Goal: Transaction & Acquisition: Purchase product/service

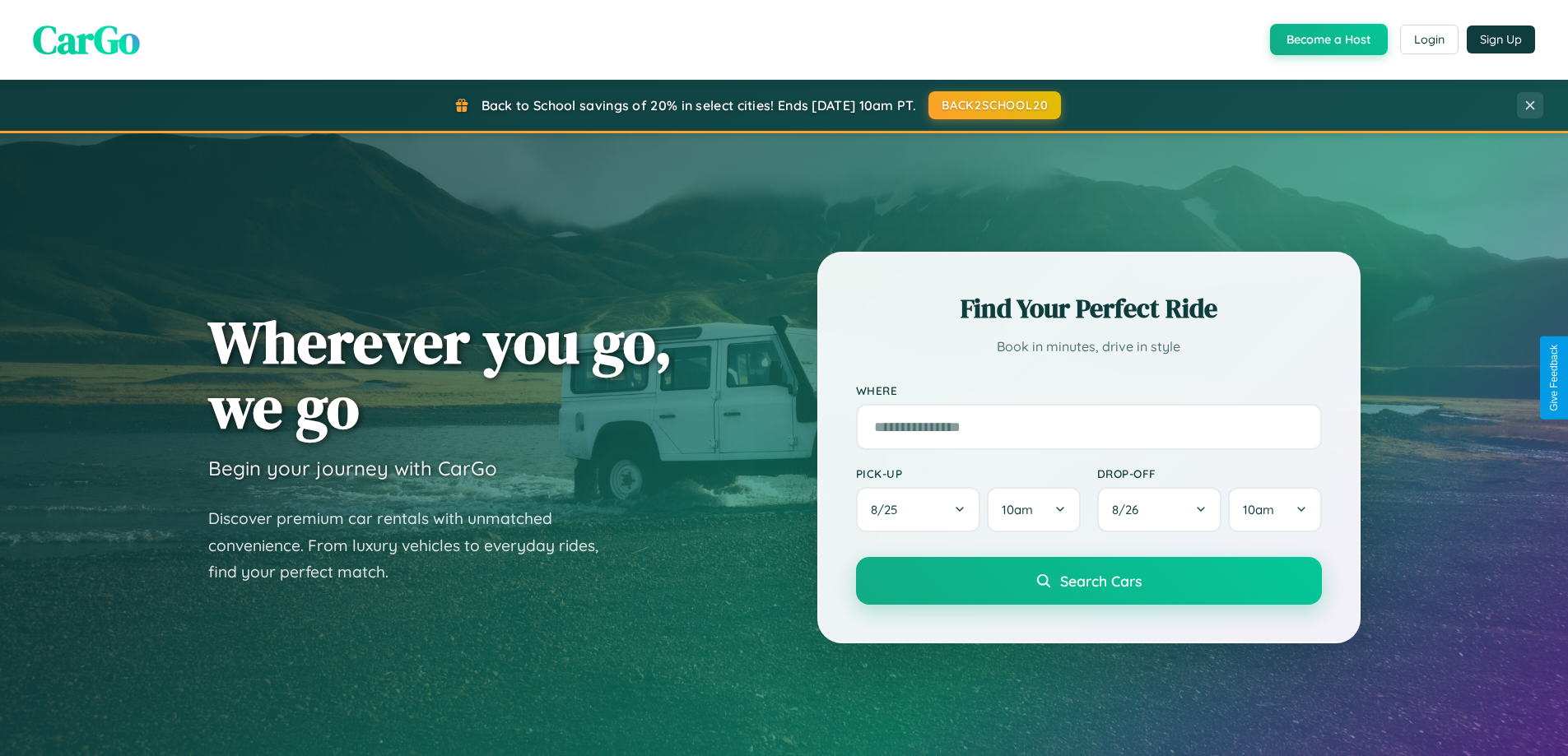
scroll to position [1133, 0]
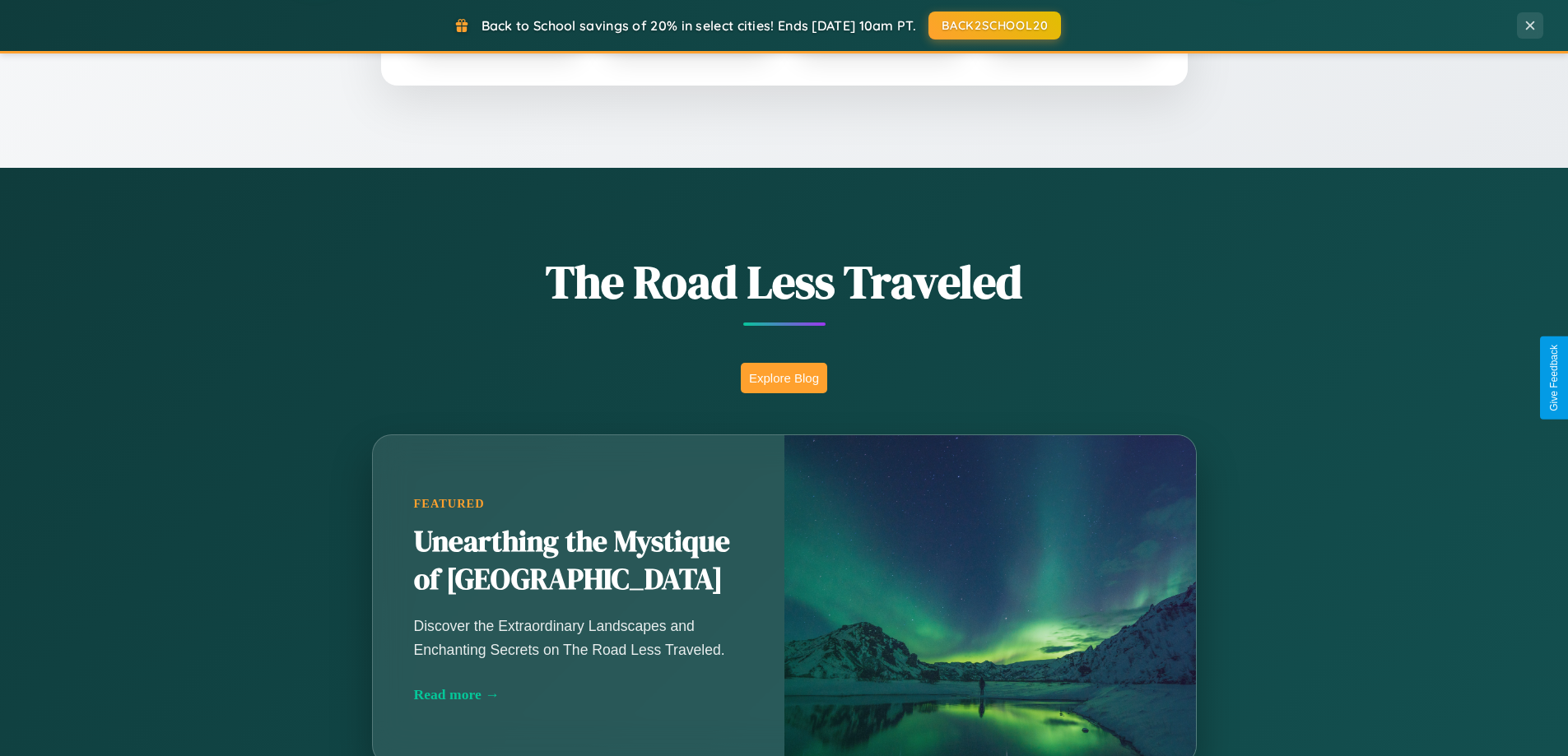
click at [784, 378] on button "Explore Blog" at bounding box center [784, 378] width 86 height 30
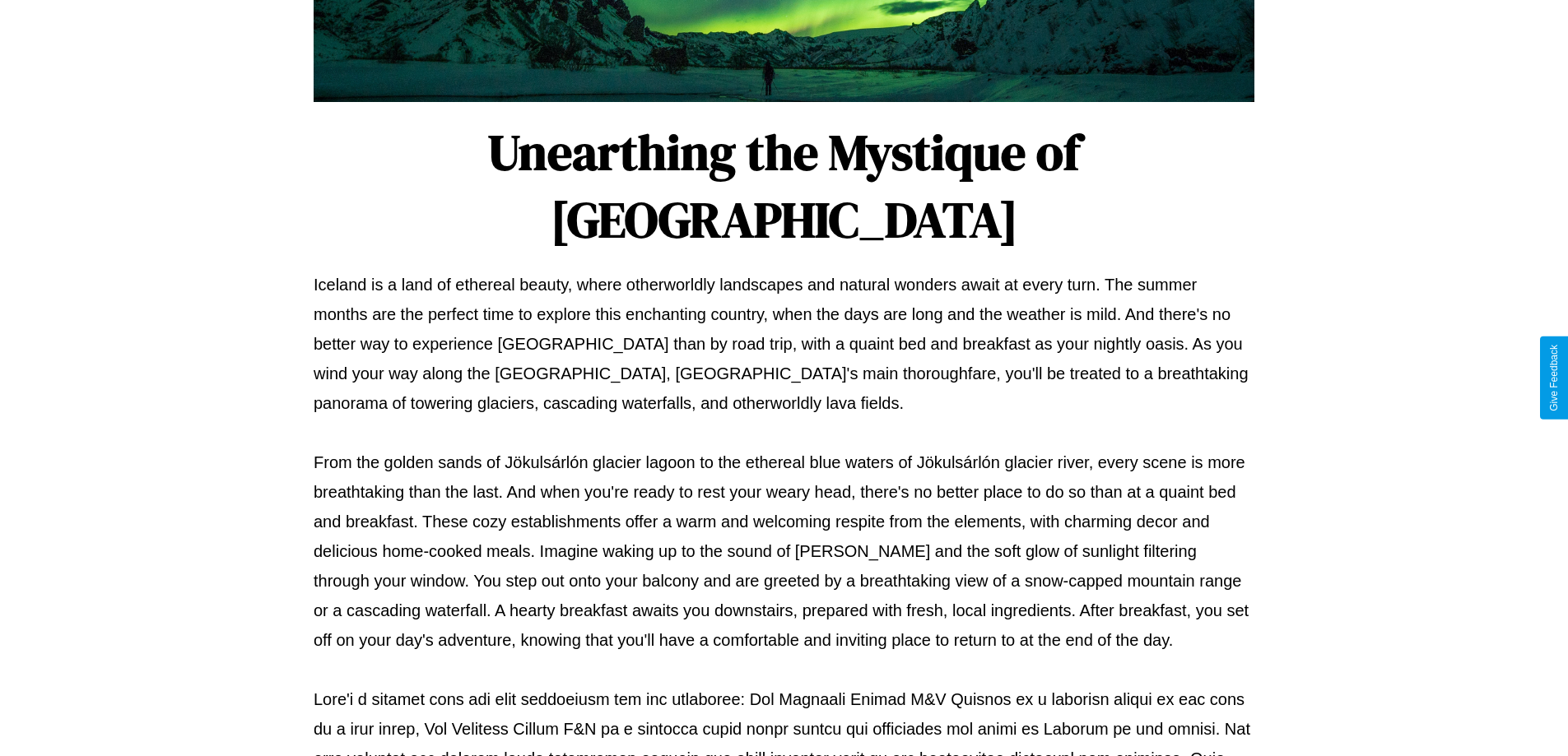
scroll to position [532, 0]
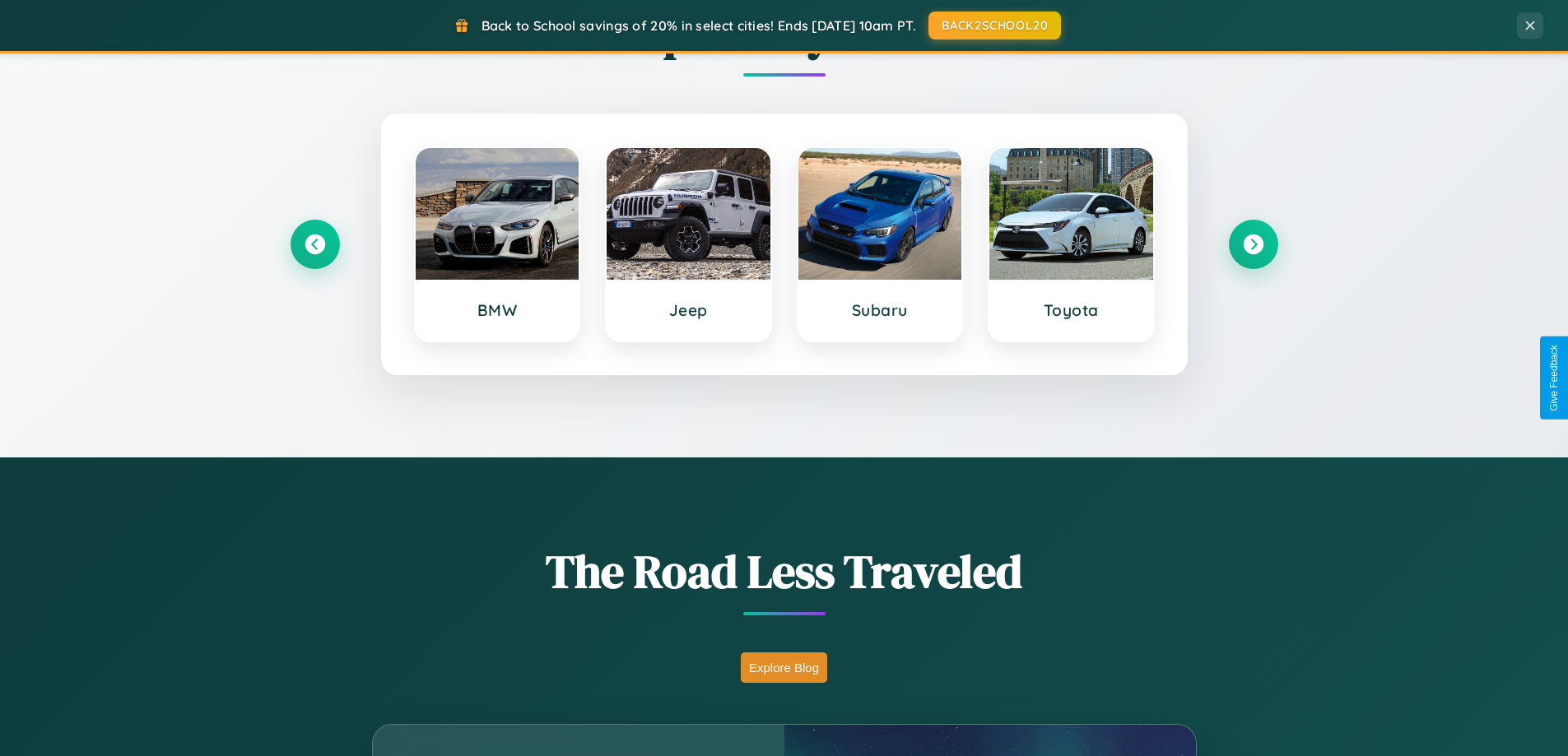
scroll to position [49, 0]
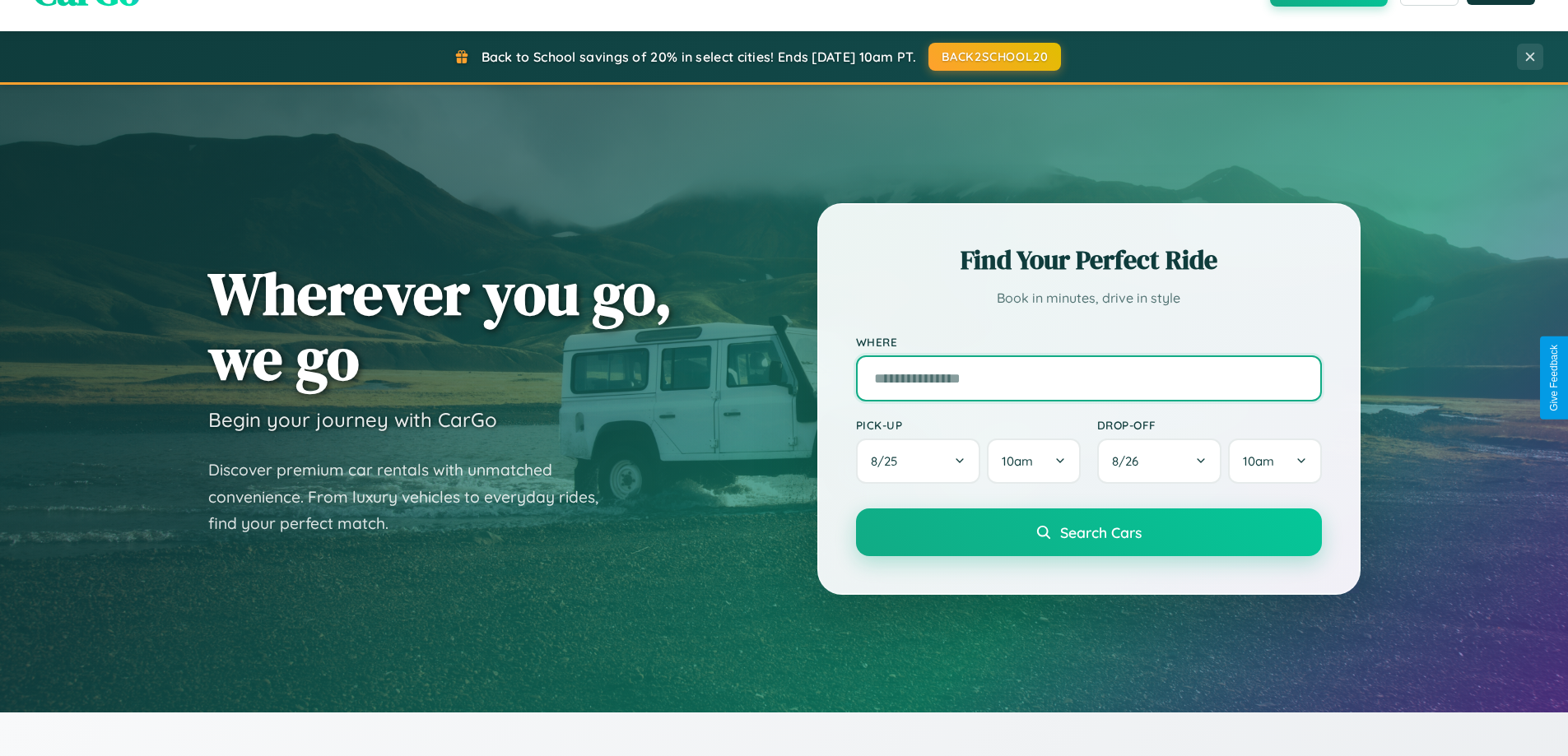
click at [1088, 378] on input "text" at bounding box center [1088, 378] width 466 height 46
type input "**********"
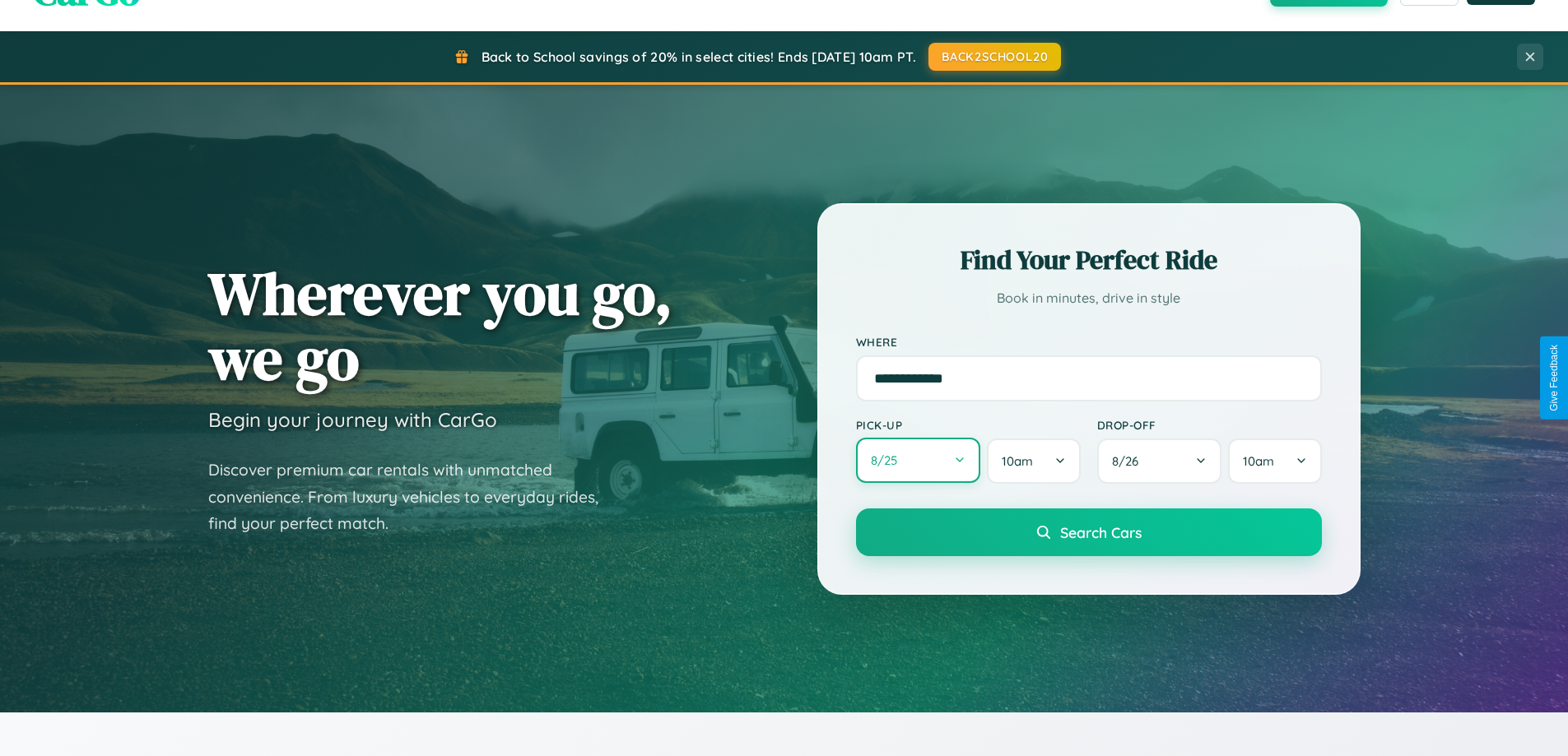
click at [917, 461] on button "8 / 25" at bounding box center [918, 460] width 125 height 45
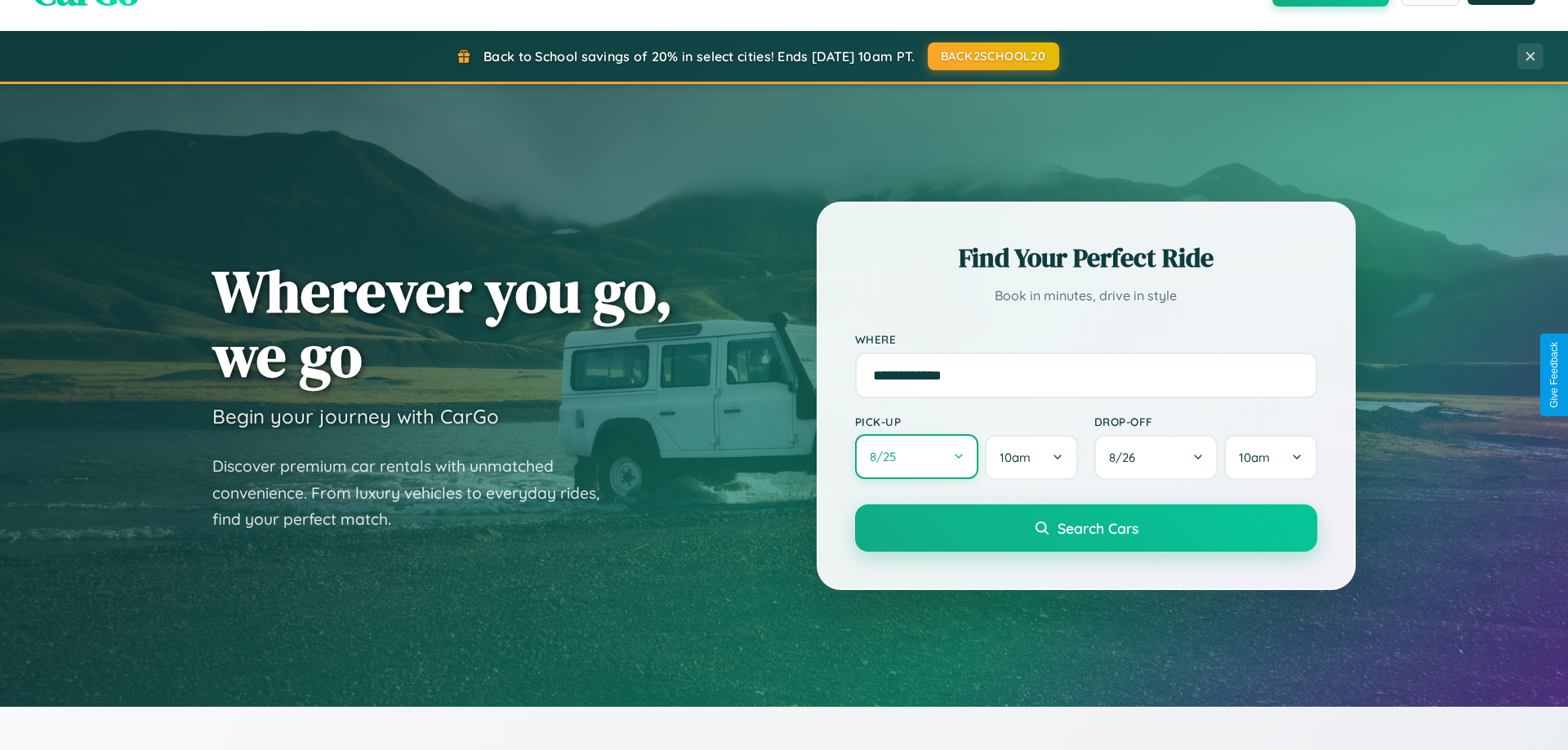
select select "*"
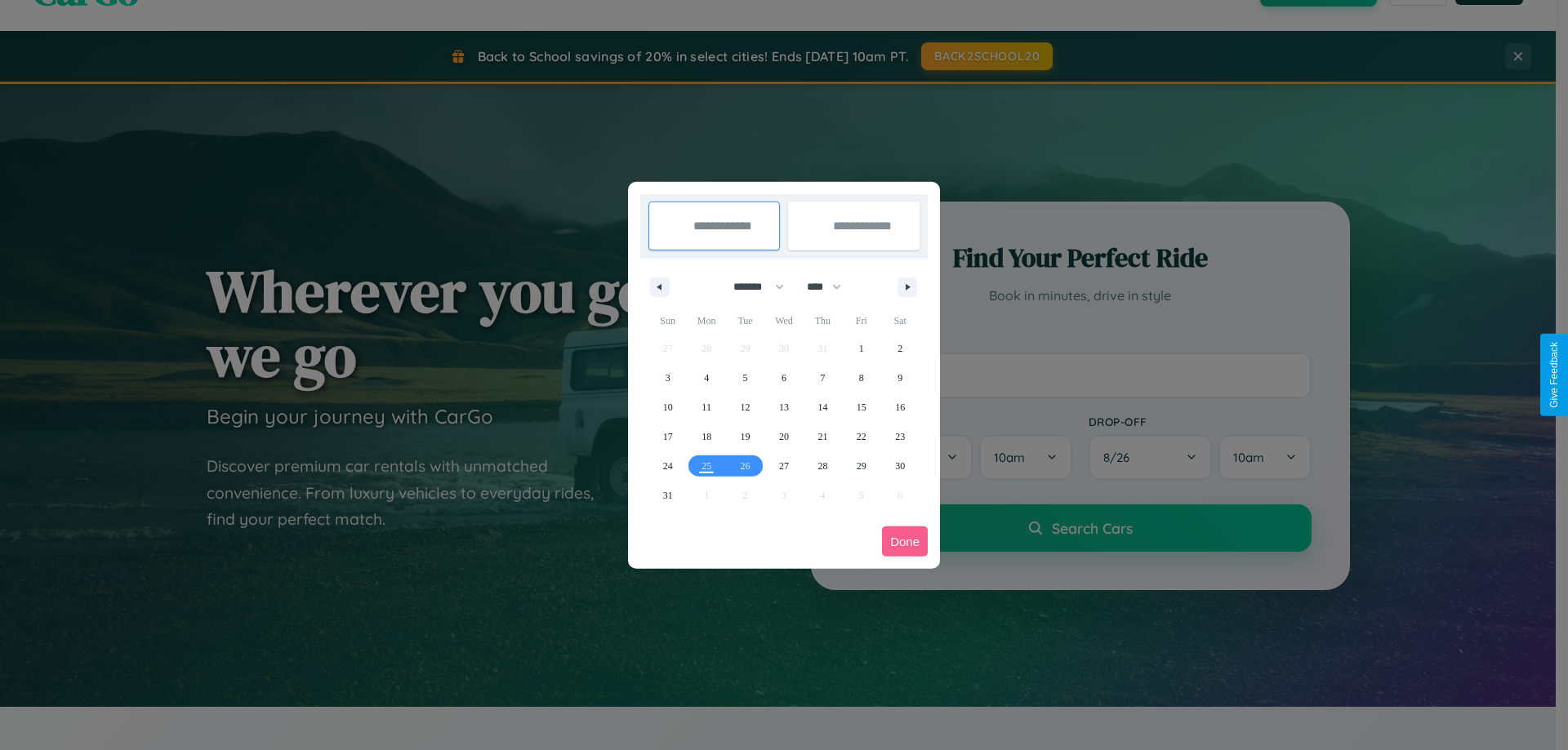
click at [751, 286] on select "******* ******** ***** ***** *** **** **** ****** ********* ******* ******** **…" at bounding box center [756, 287] width 70 height 27
click at [832, 286] on select "**** **** **** **** **** **** **** **** **** **** **** **** **** **** **** ****…" at bounding box center [823, 287] width 49 height 27
select select "****"
click at [667, 406] on span "9" at bounding box center [668, 407] width 5 height 29
type input "**********"
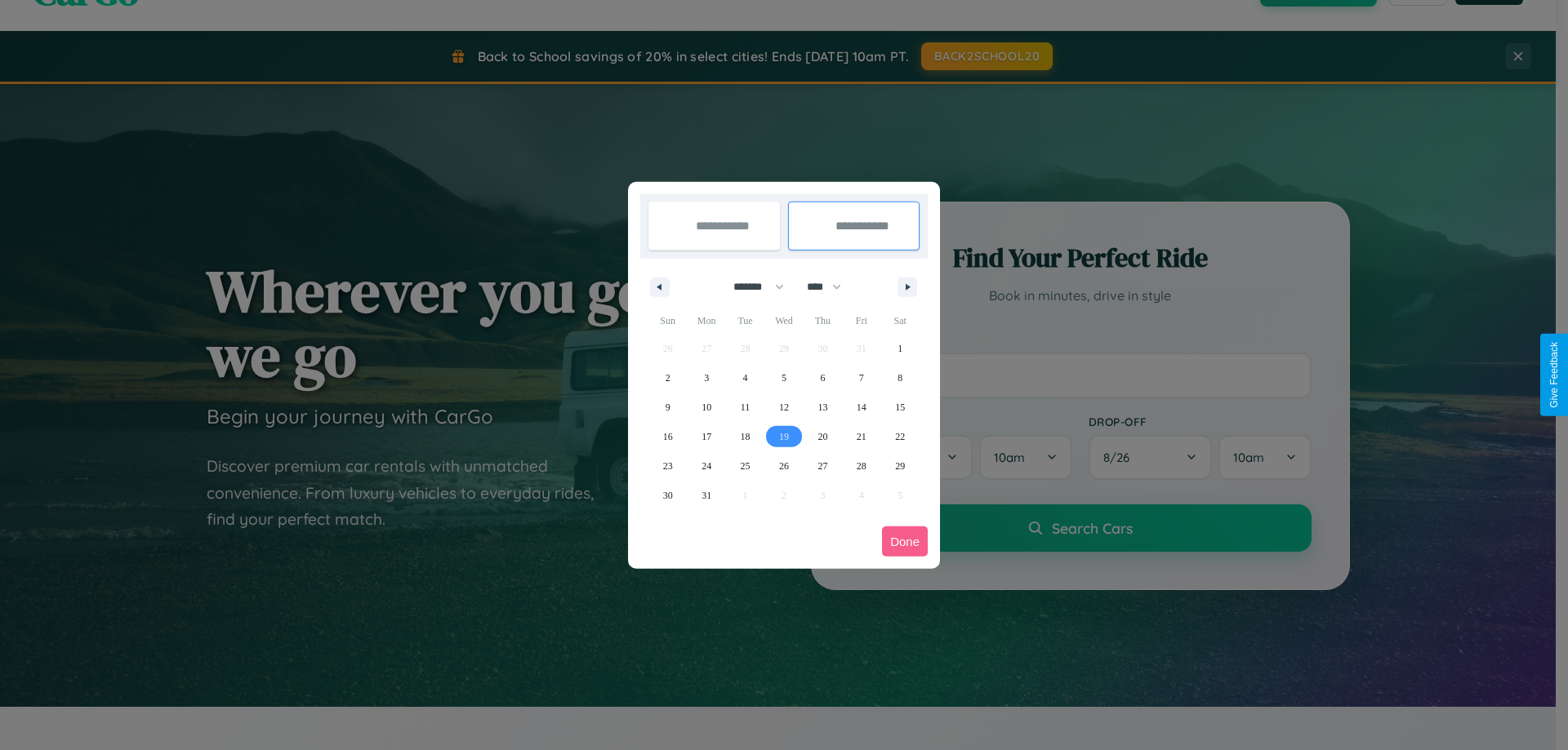
click at [783, 436] on span "19" at bounding box center [784, 436] width 10 height 29
type input "**********"
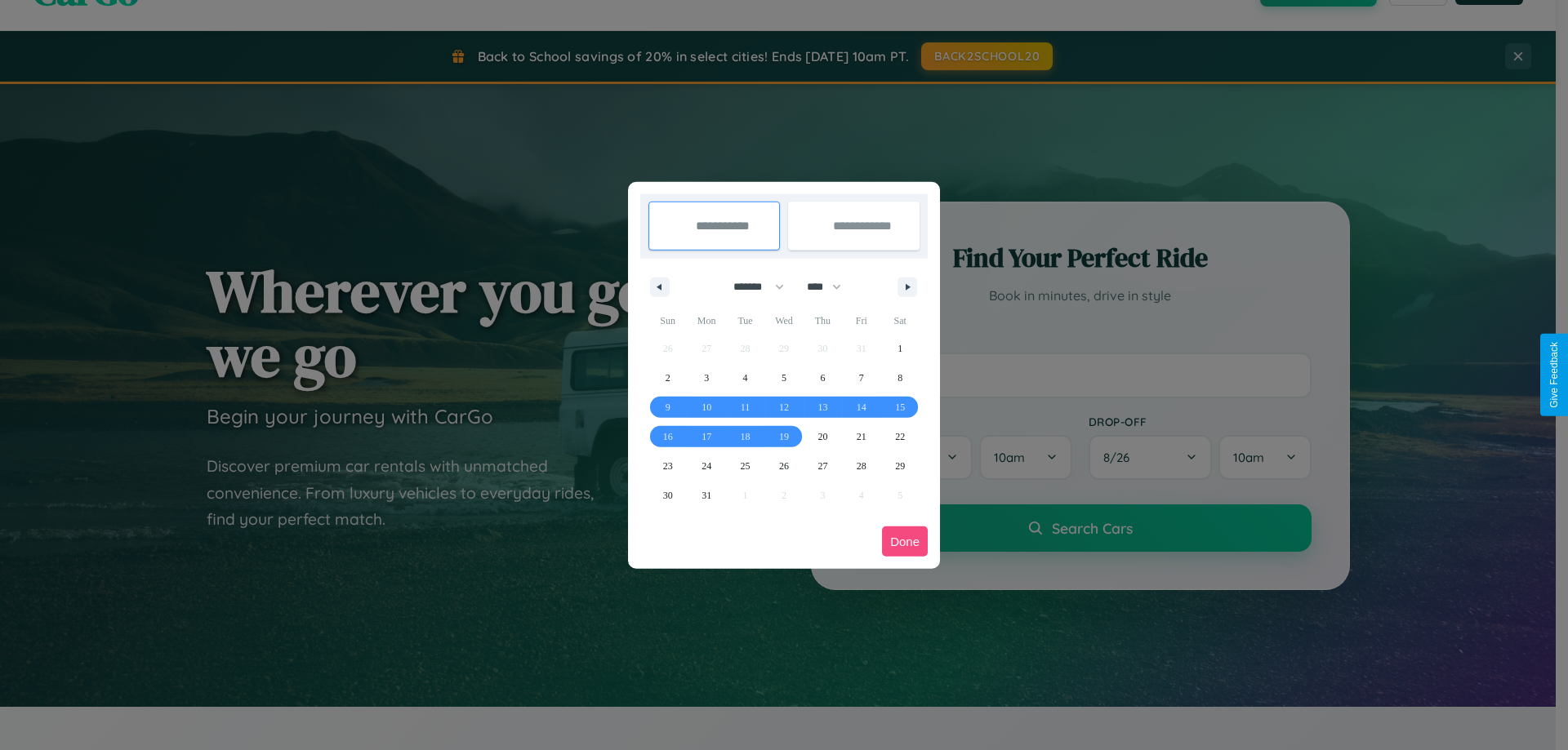
click at [905, 542] on button "Done" at bounding box center [905, 542] width 46 height 30
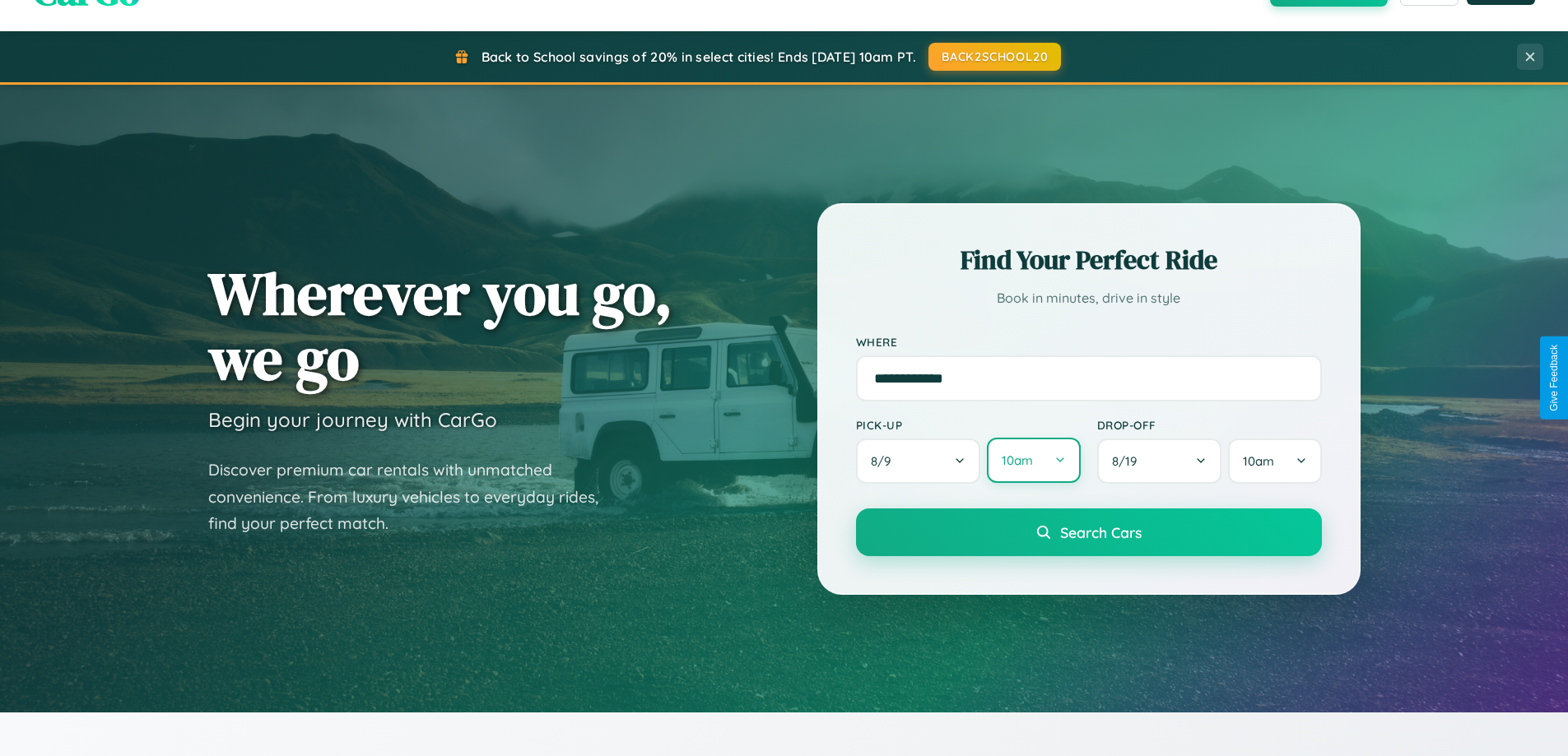
click at [1033, 461] on button "10am" at bounding box center [1033, 460] width 93 height 45
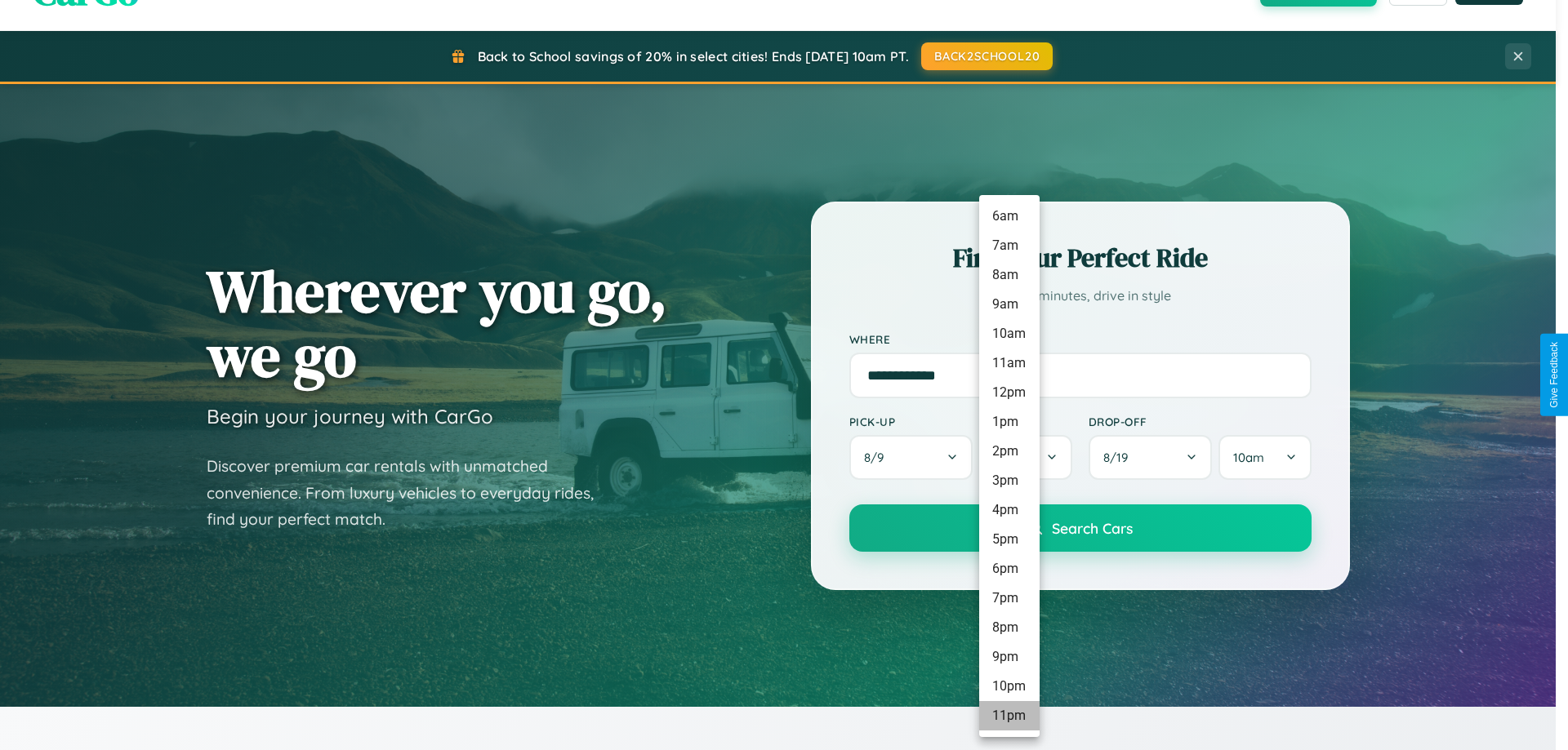
click at [1009, 716] on li "11pm" at bounding box center [1009, 716] width 60 height 29
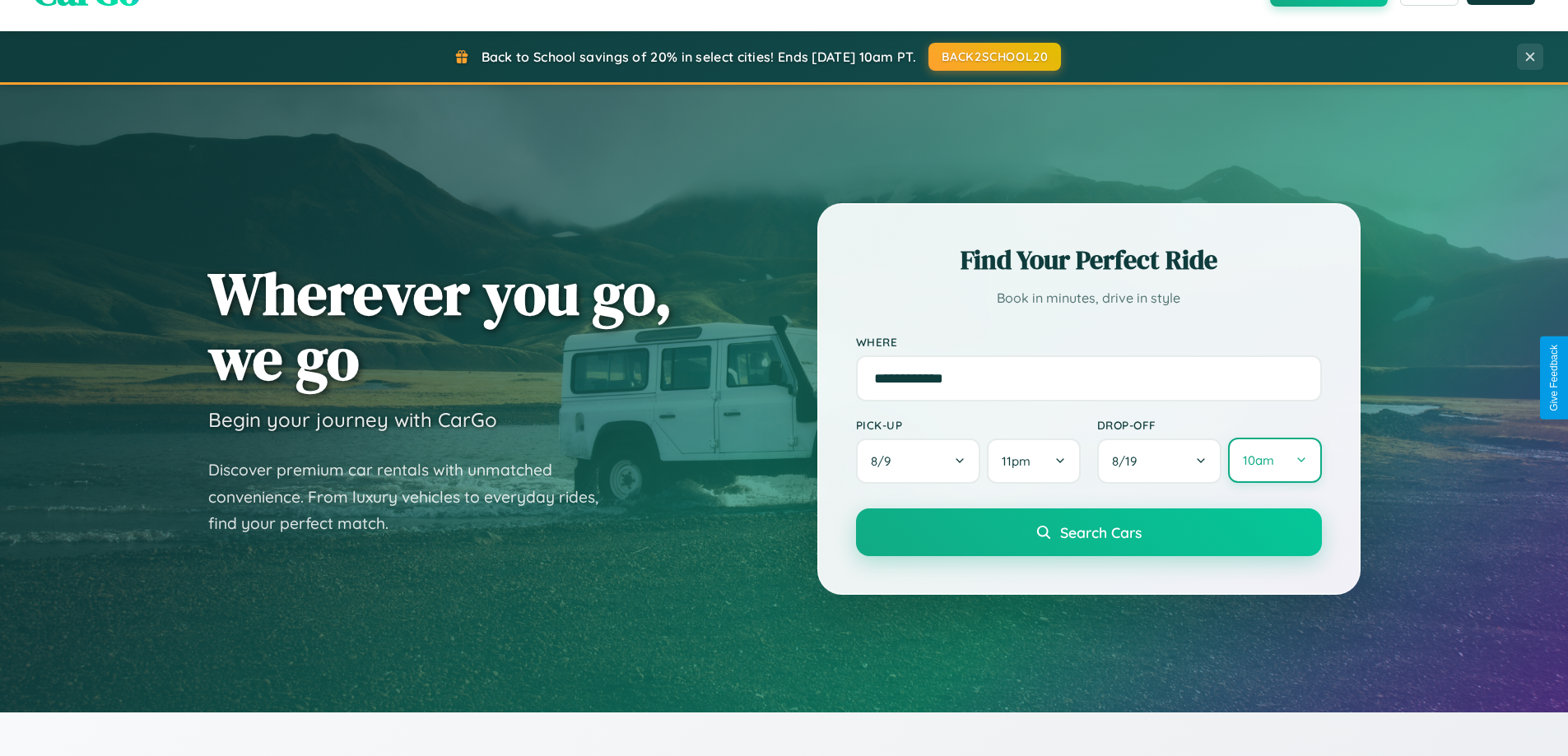
click at [1274, 461] on button "10am" at bounding box center [1274, 460] width 93 height 45
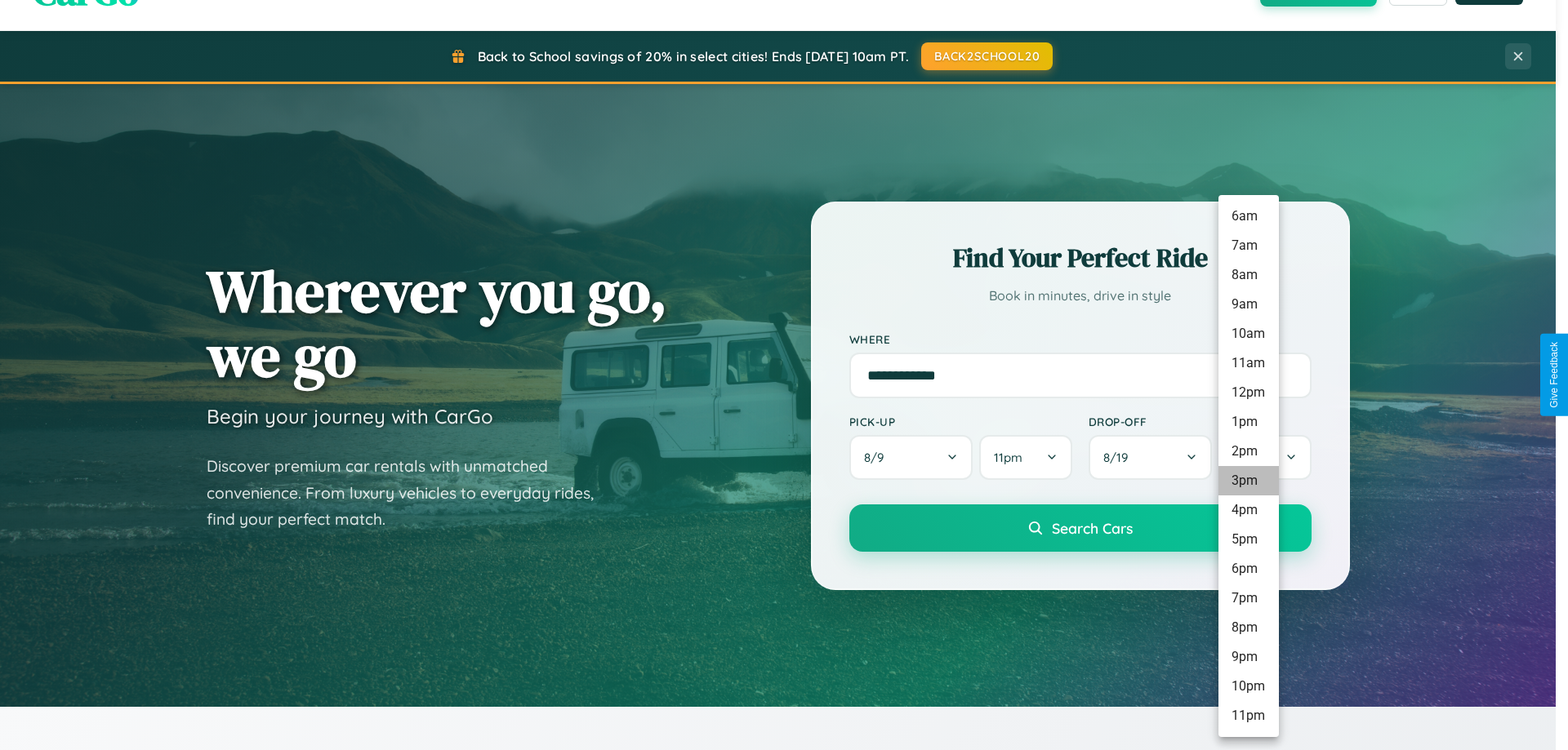
click at [1248, 481] on li "3pm" at bounding box center [1249, 481] width 60 height 29
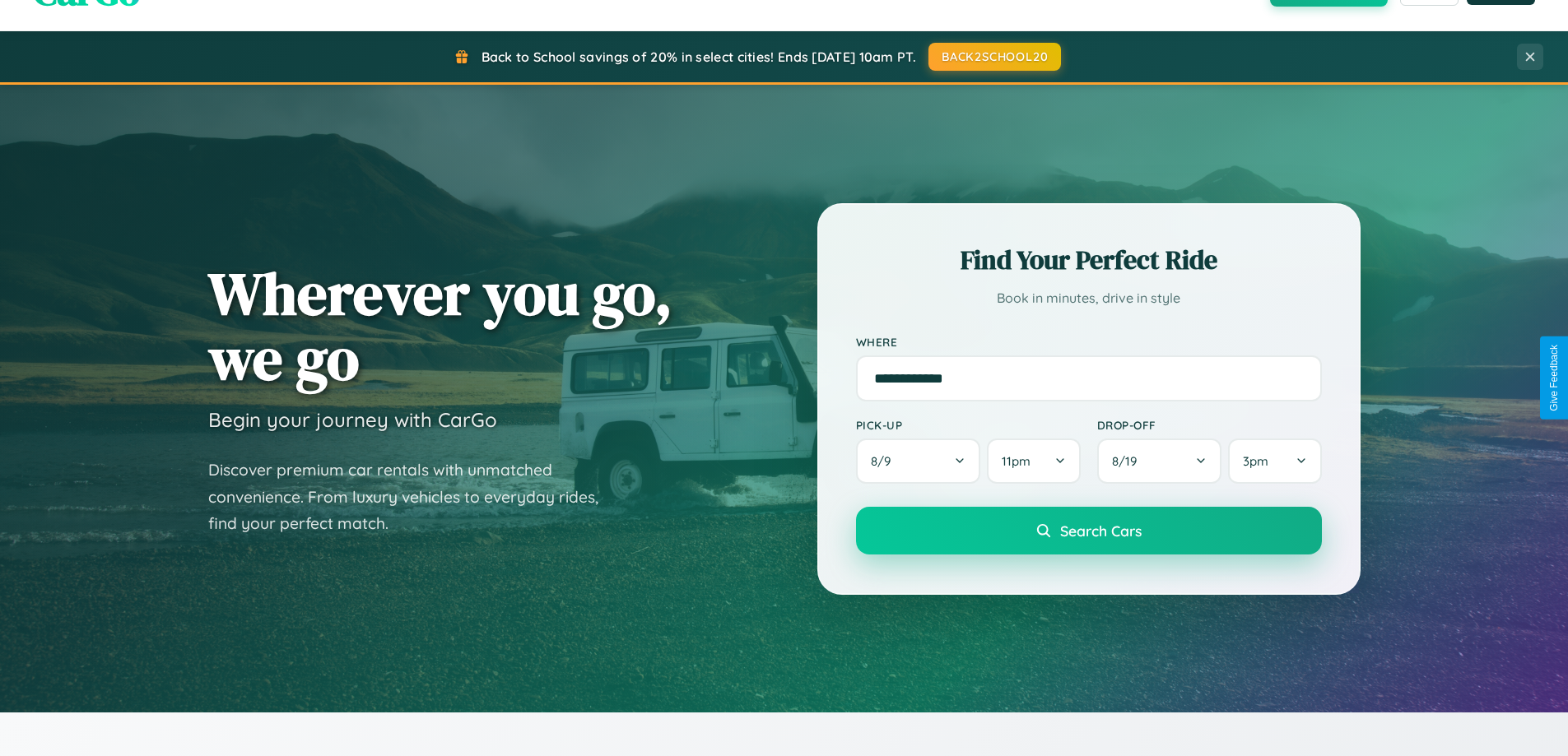
click at [1088, 532] on span "Search Cars" at bounding box center [1100, 531] width 81 height 18
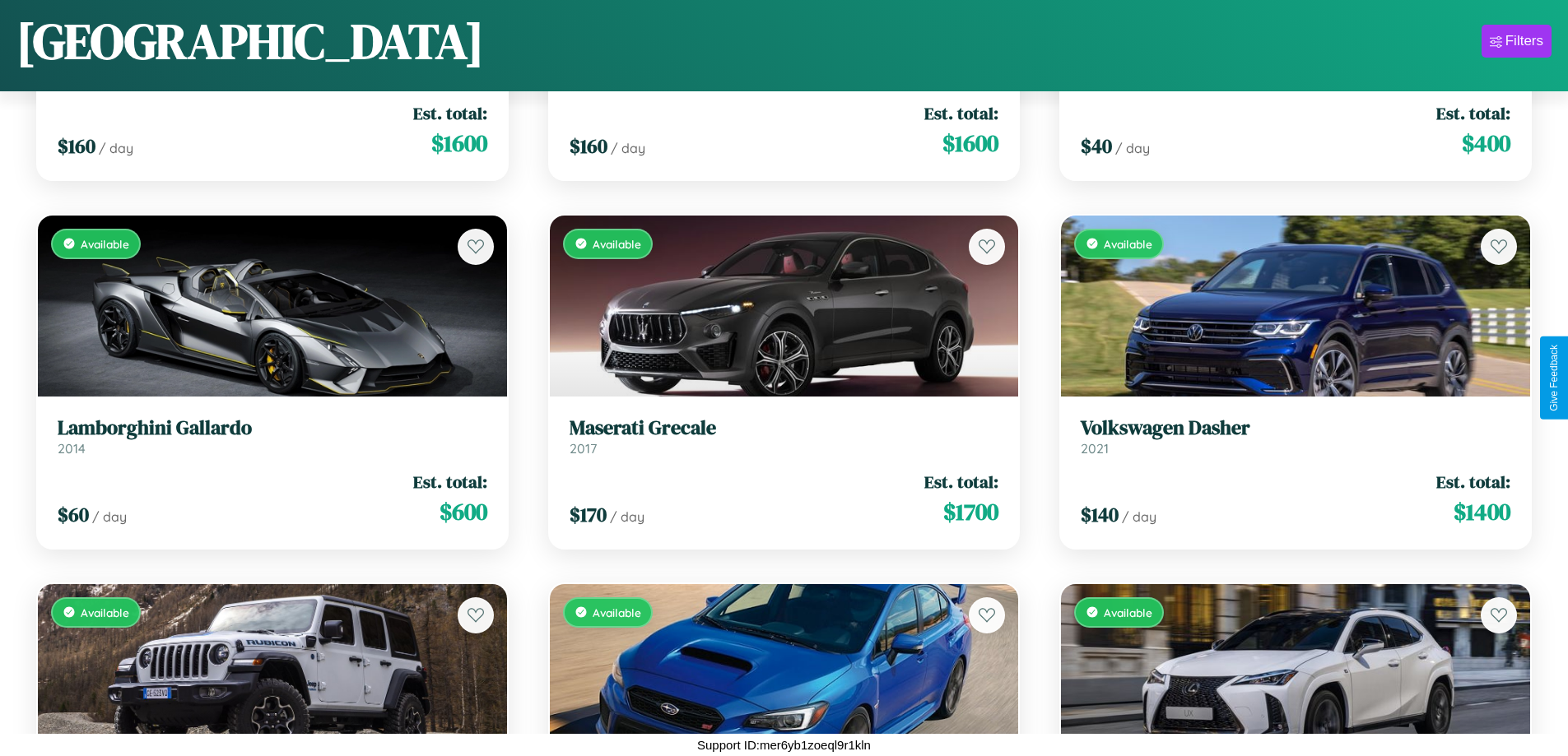
scroll to position [5759, 0]
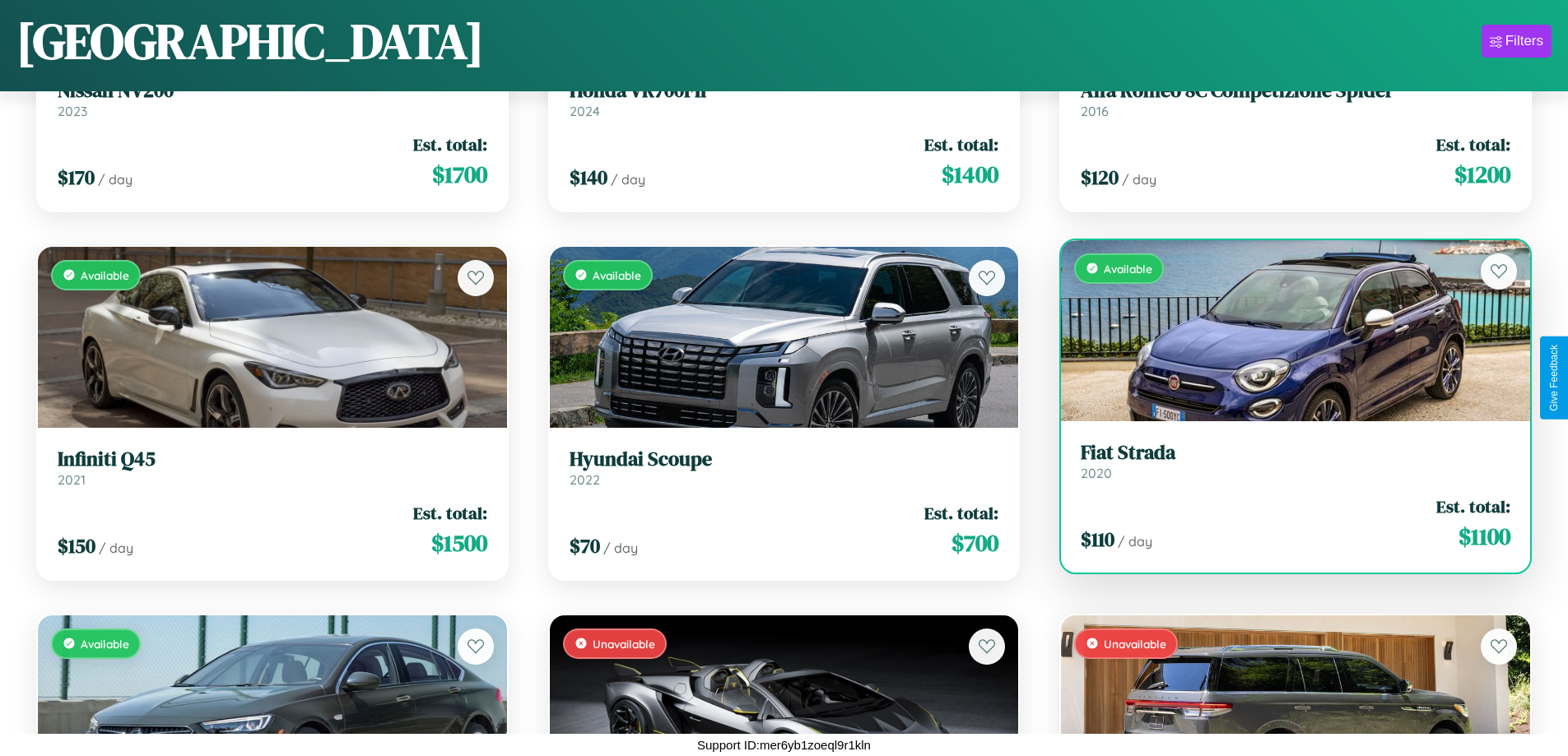
click at [1285, 467] on link "Fiat Strada 2020" at bounding box center [1295, 460] width 429 height 40
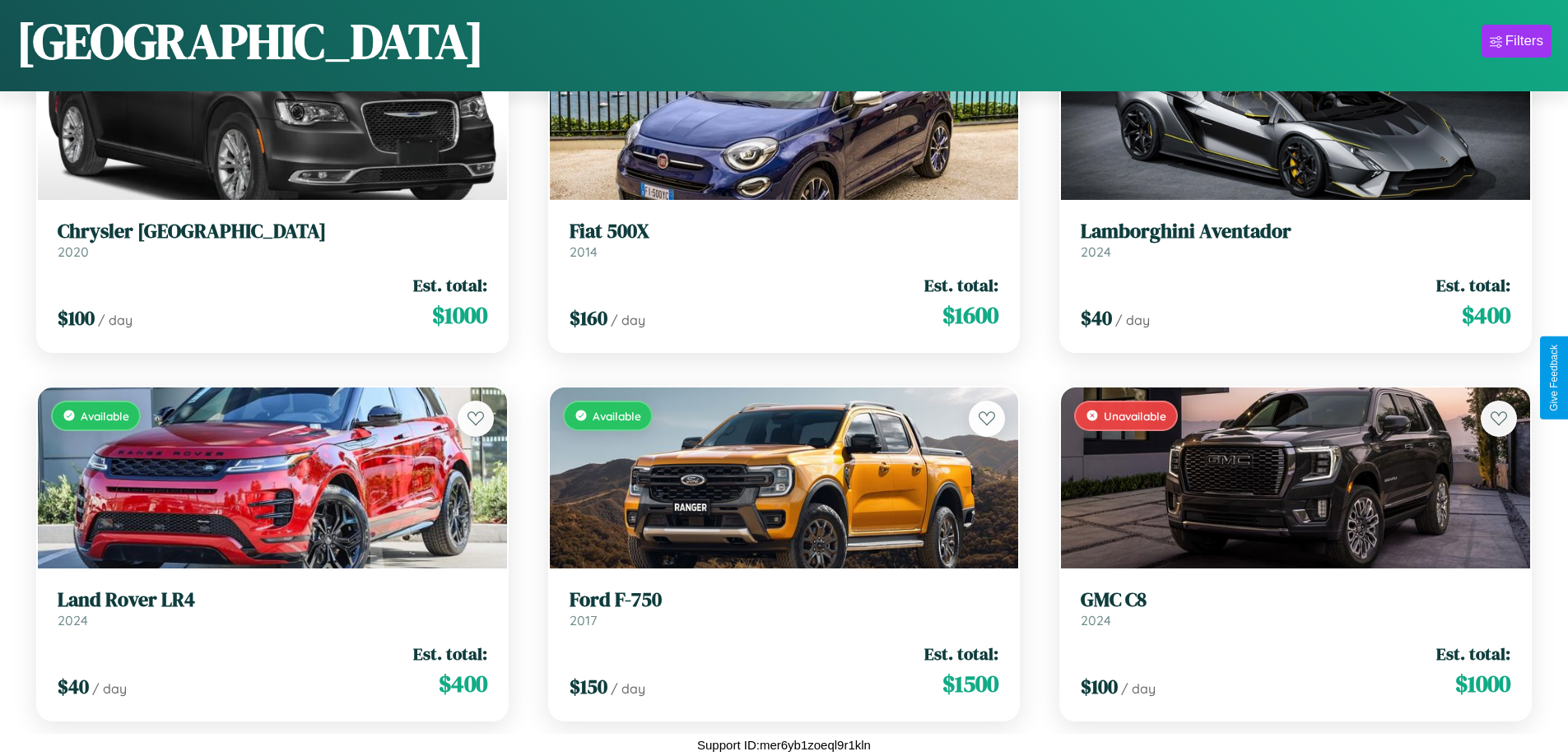
scroll to position [1705, 0]
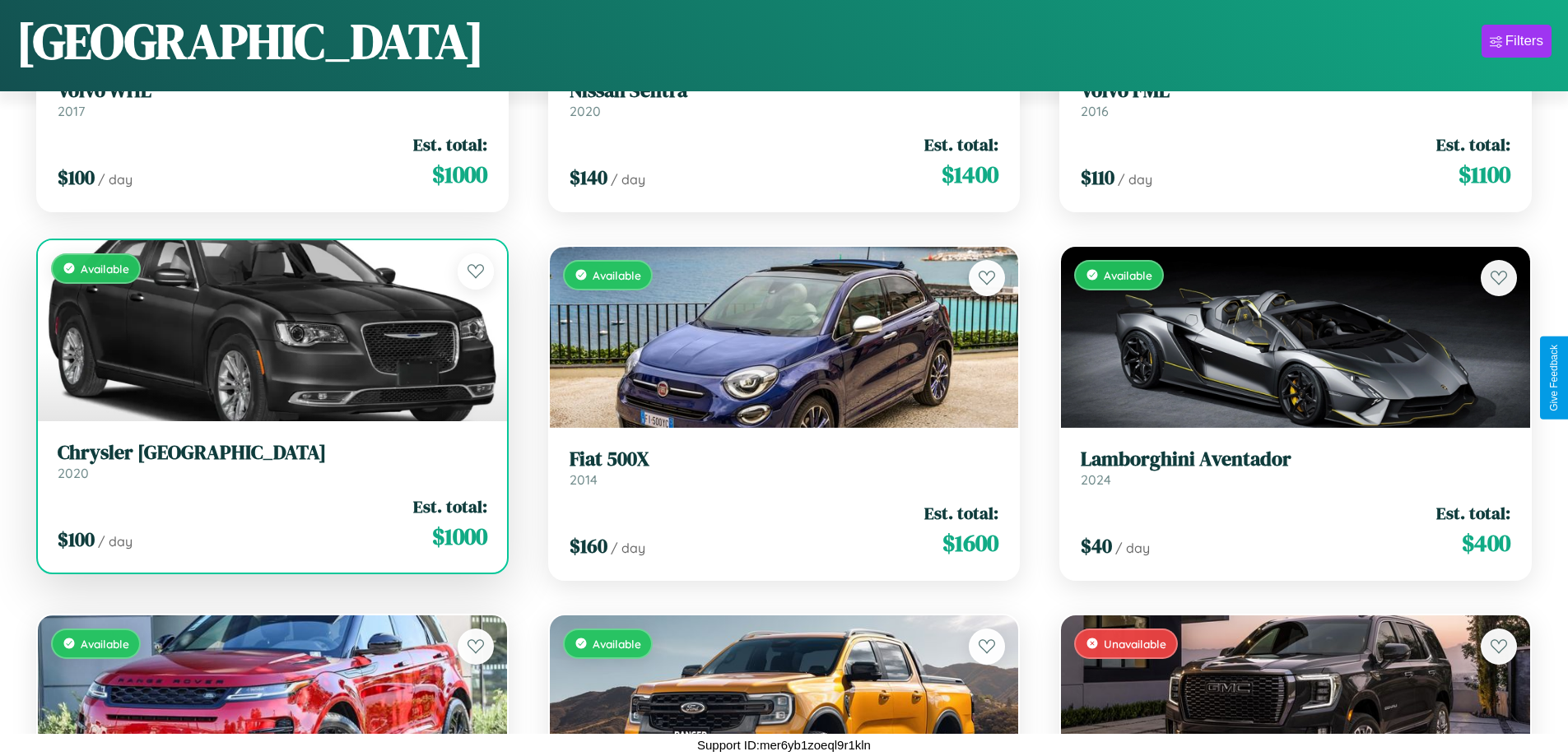
click at [270, 467] on link "Chrysler NEWPORT 2020" at bounding box center [272, 460] width 429 height 40
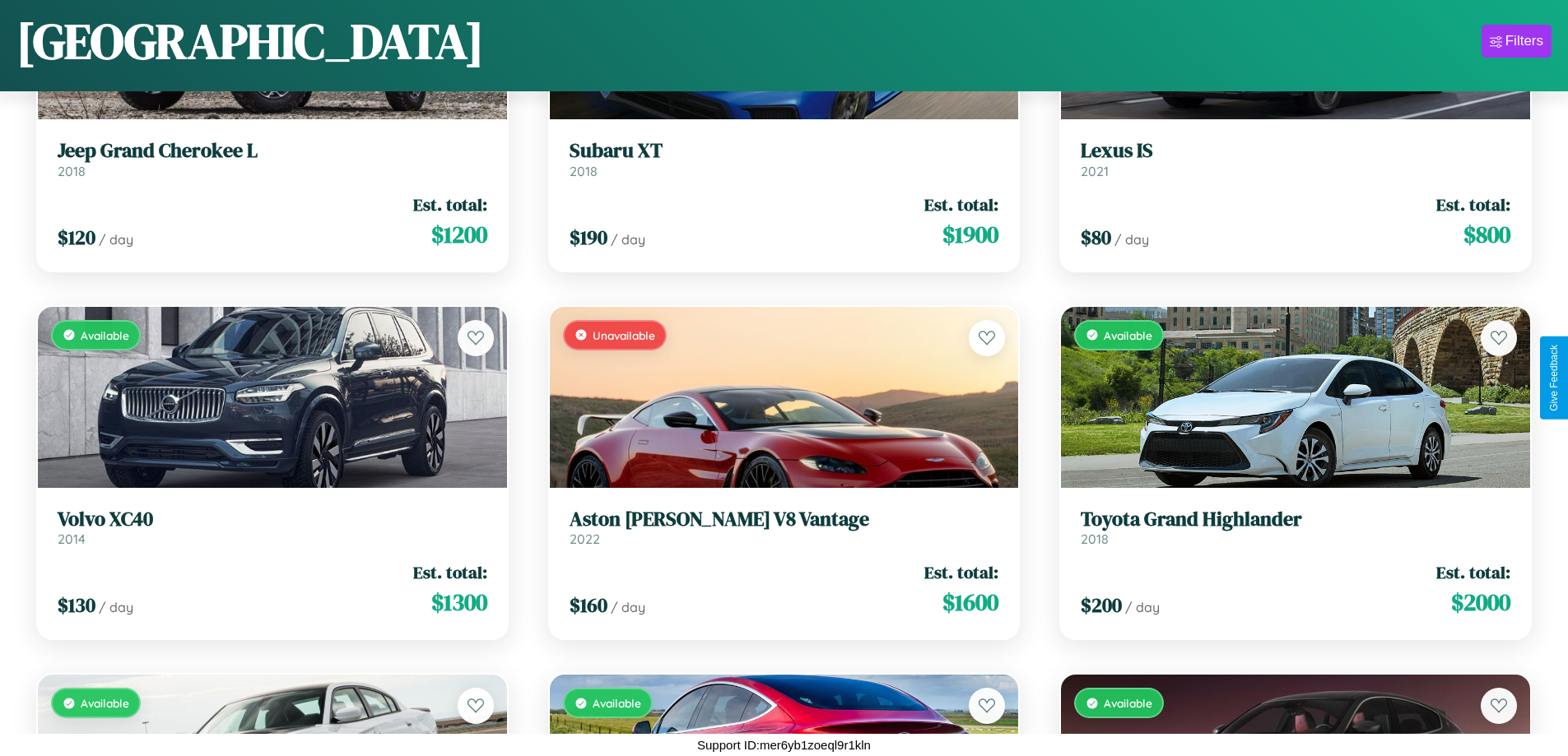
scroll to position [5759, 0]
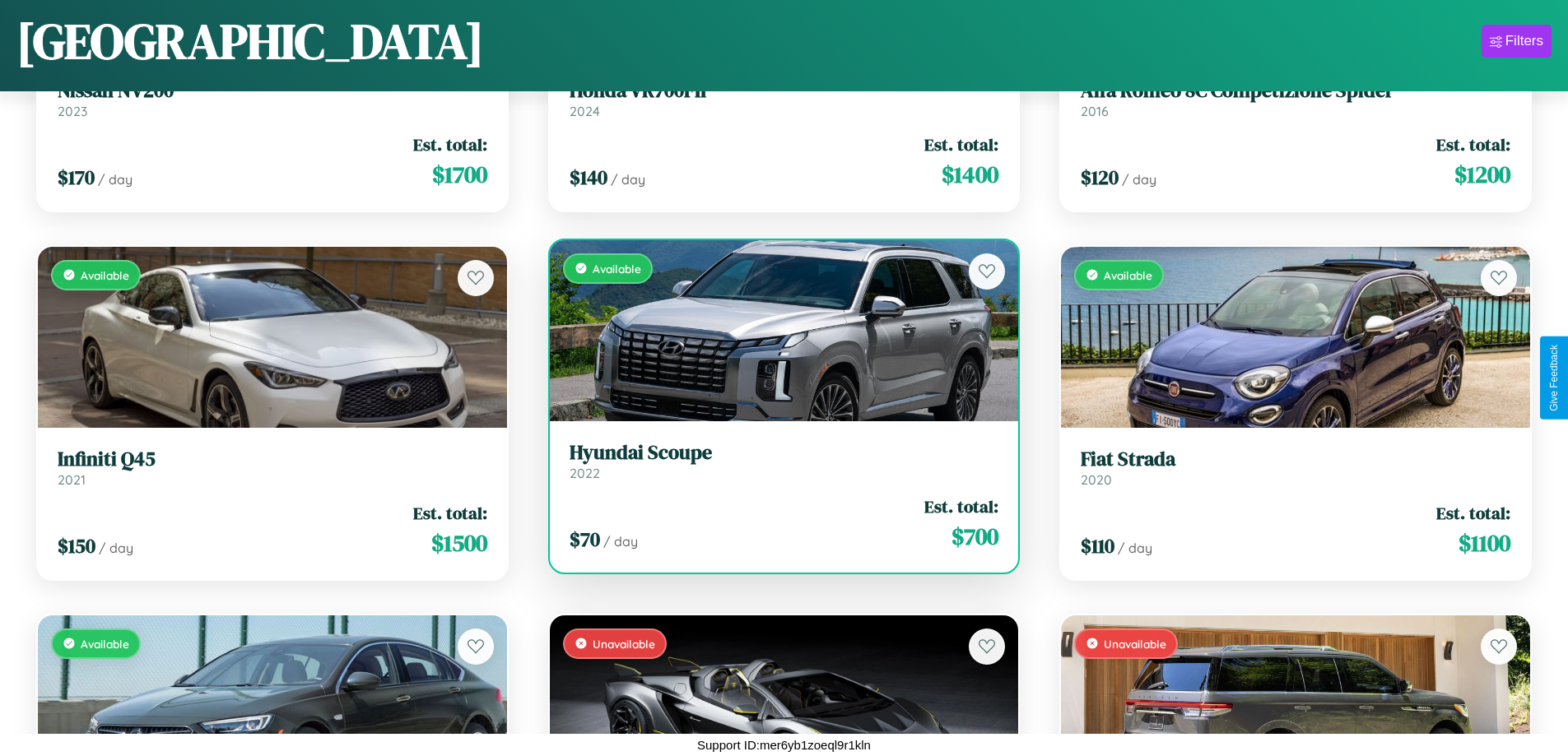
click at [776, 461] on h3 "Hyundai Scoupe" at bounding box center [784, 452] width 429 height 24
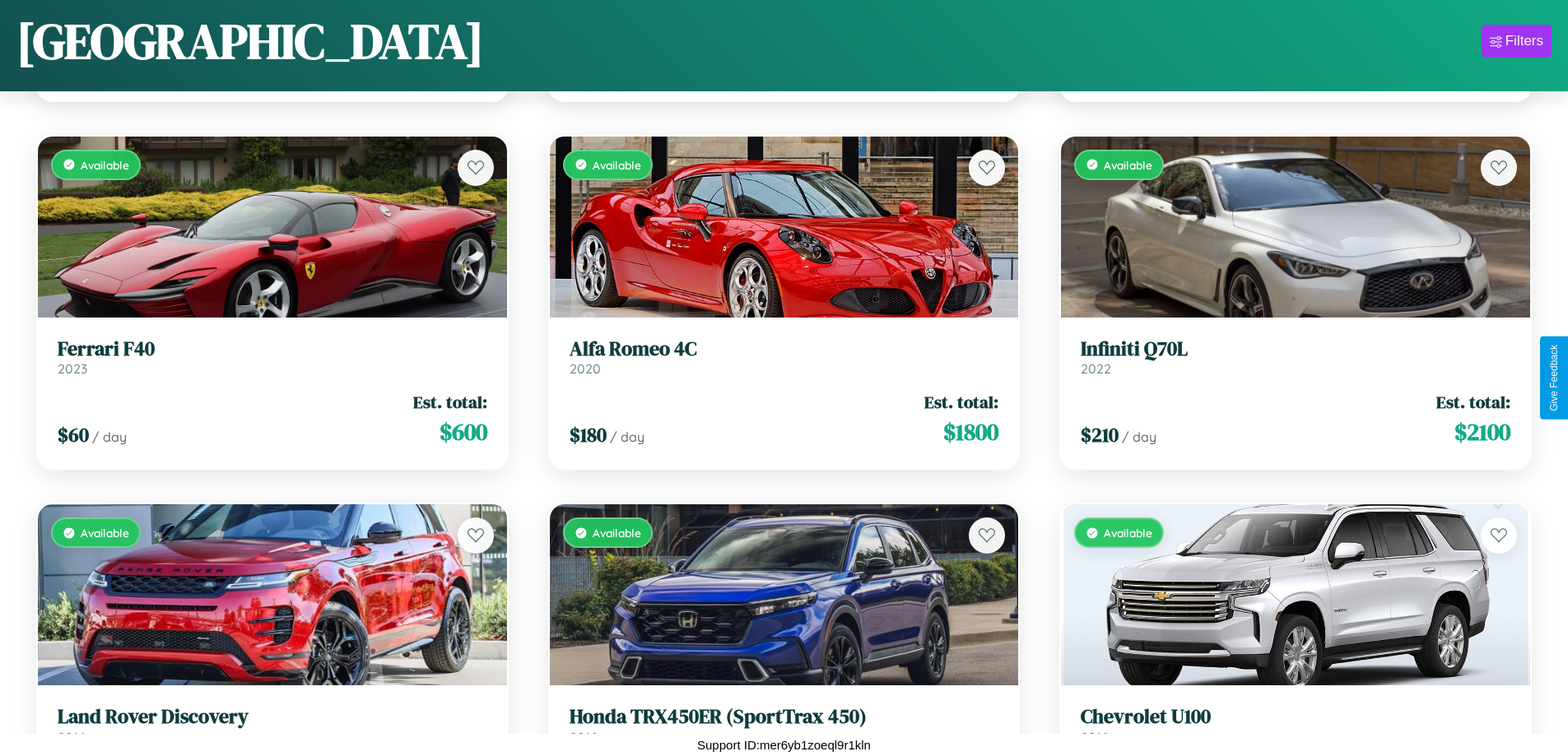
scroll to position [600, 0]
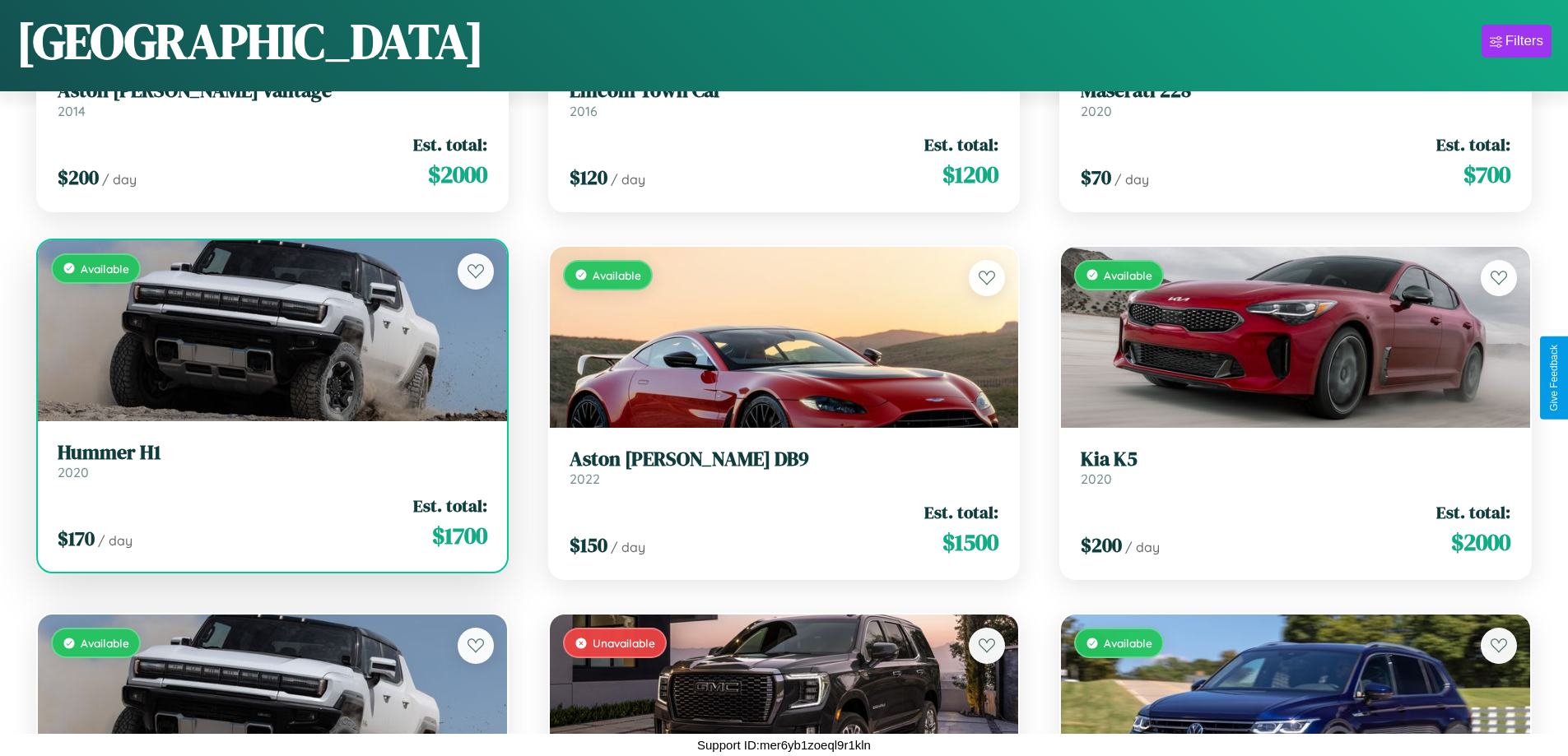
click at [270, 467] on link "Hummer H1 2020" at bounding box center [272, 460] width 429 height 40
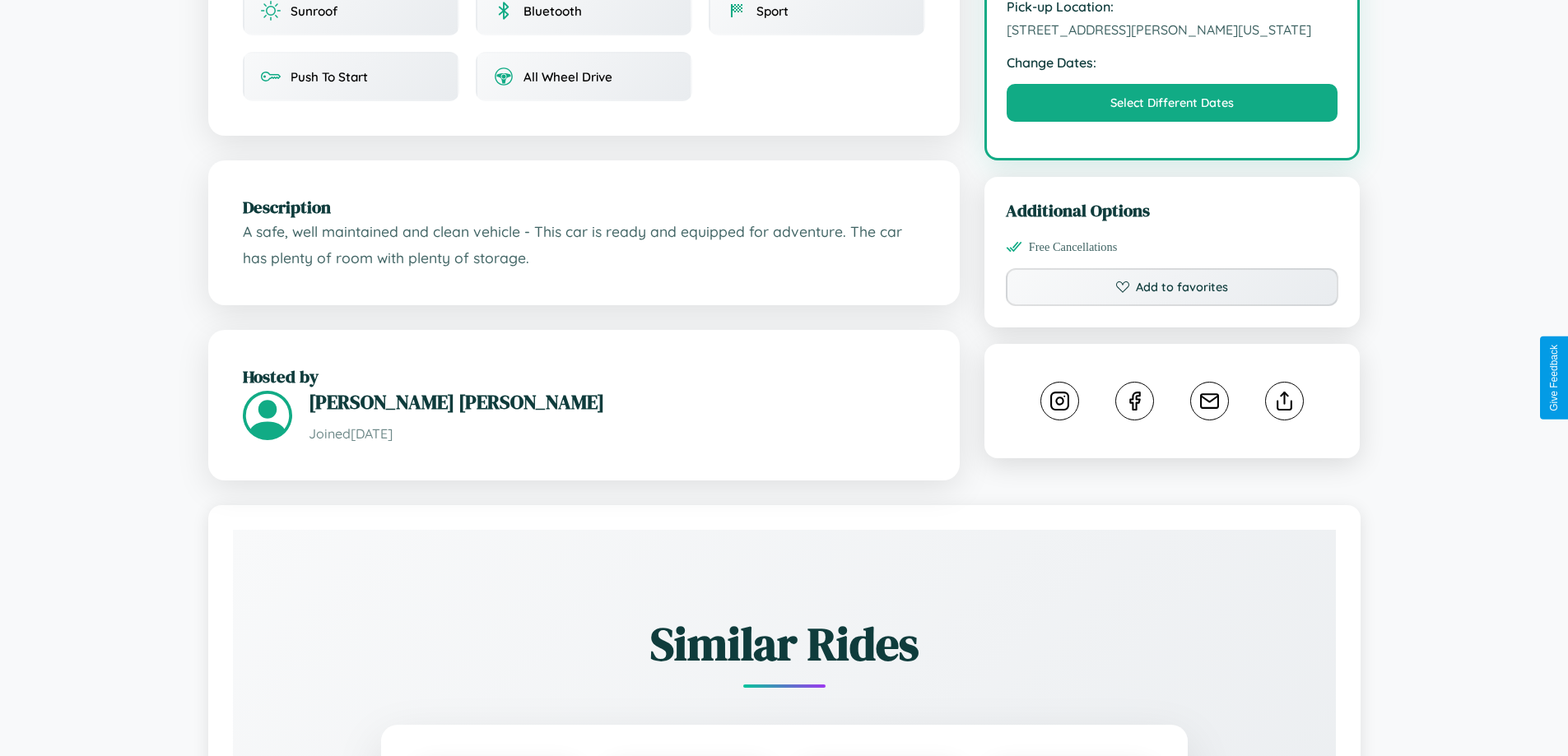
scroll to position [557, 0]
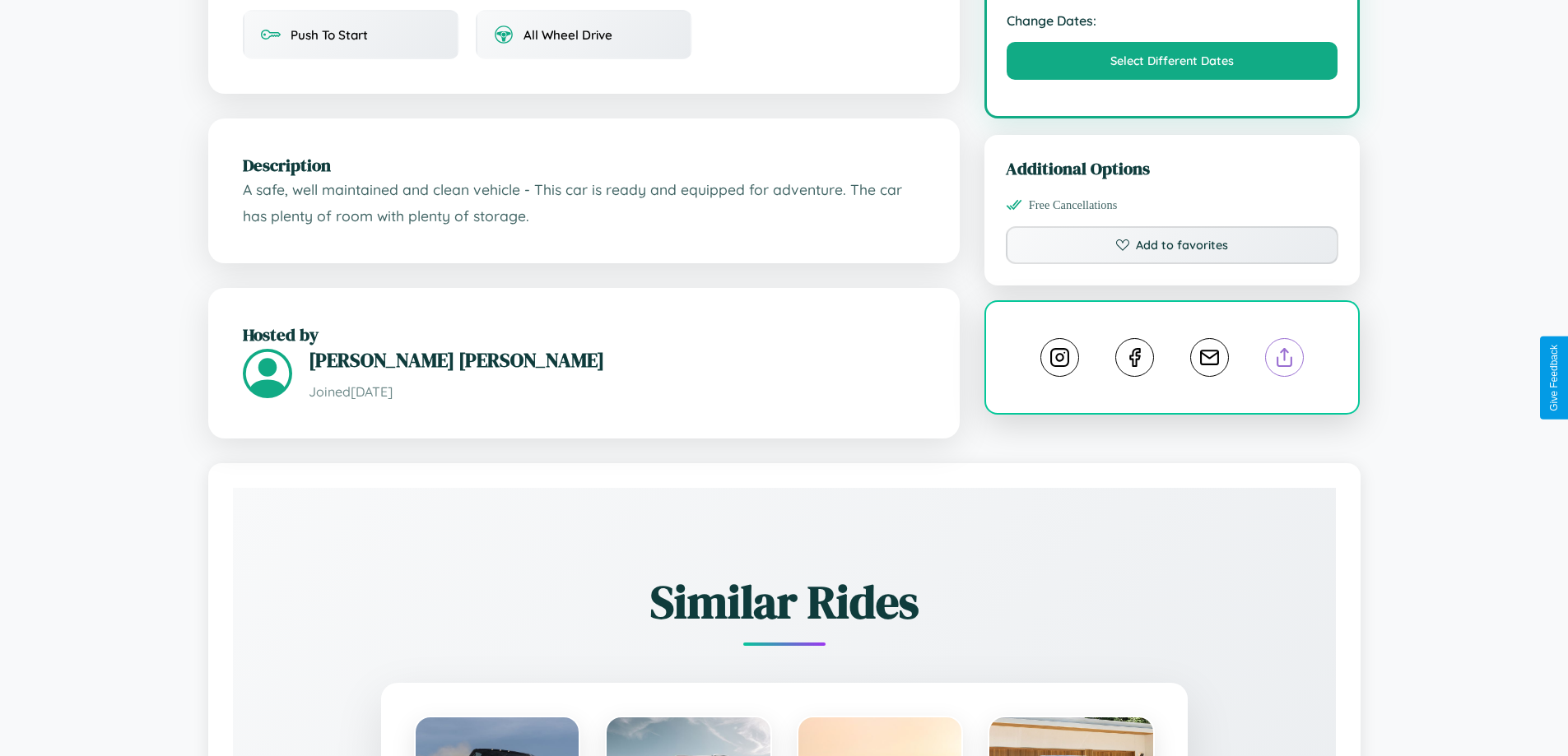
click at [1285, 361] on line at bounding box center [1285, 354] width 0 height 12
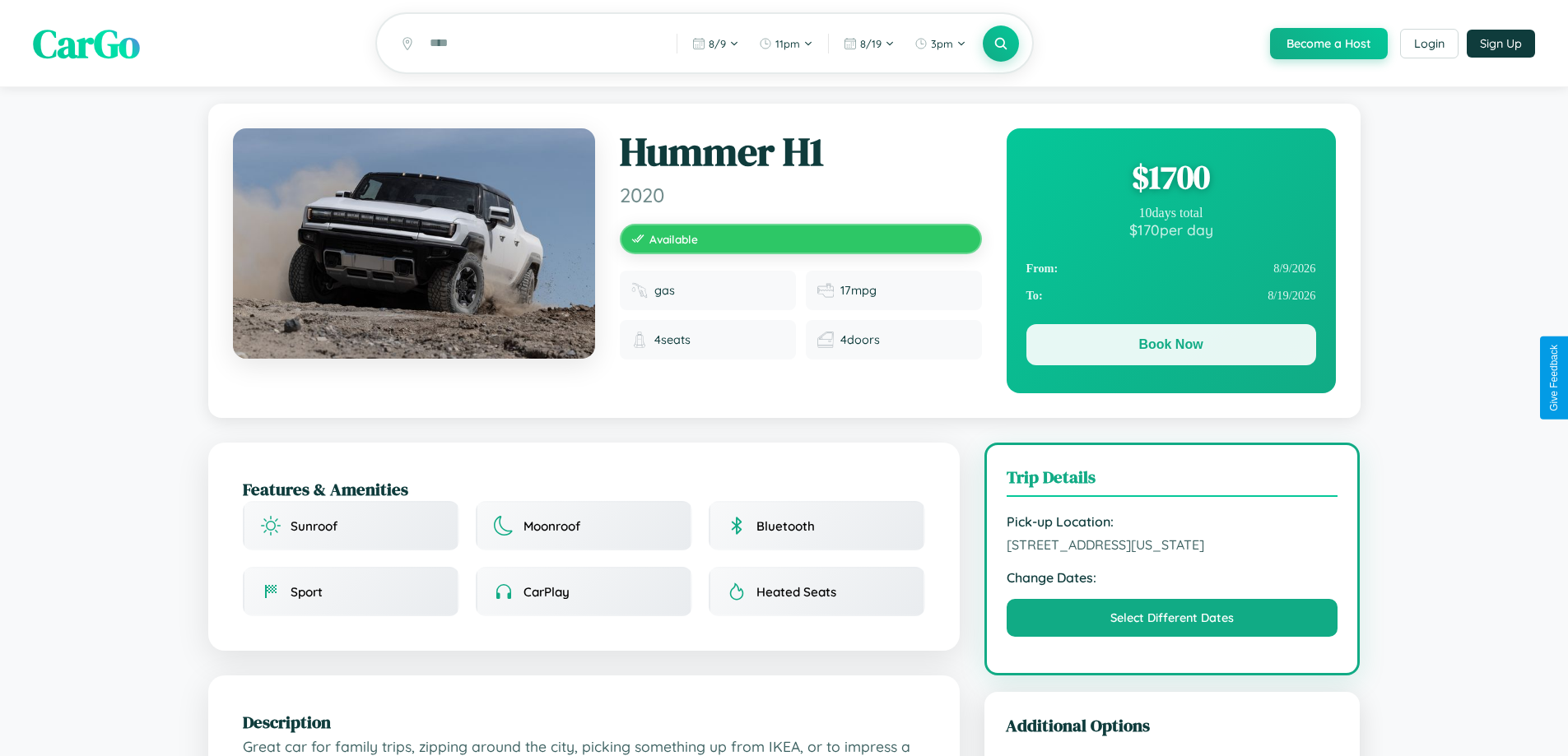
click at [1170, 347] on button "Book Now" at bounding box center [1170, 345] width 289 height 41
